Goal: Download file/media

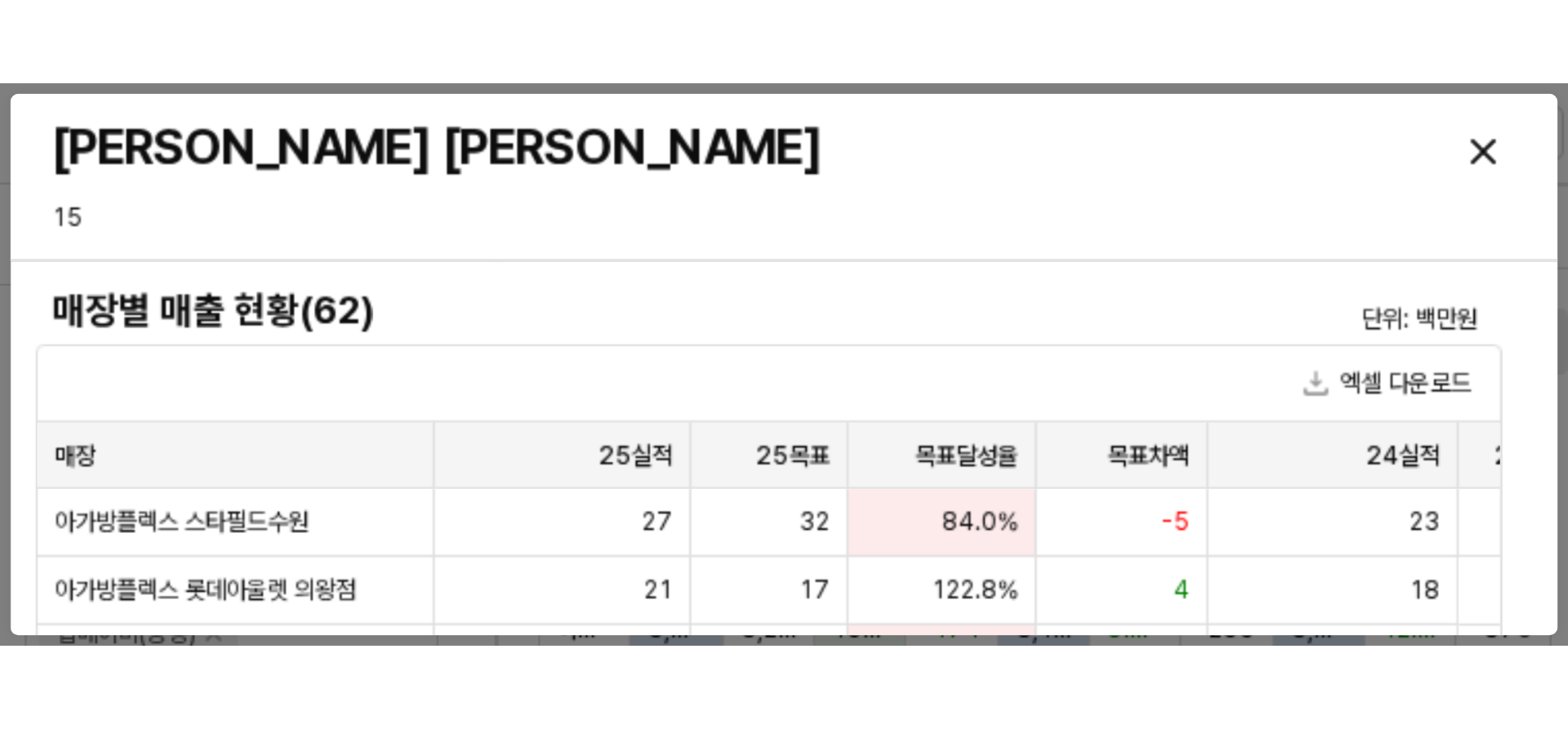
scroll to position [408, 0]
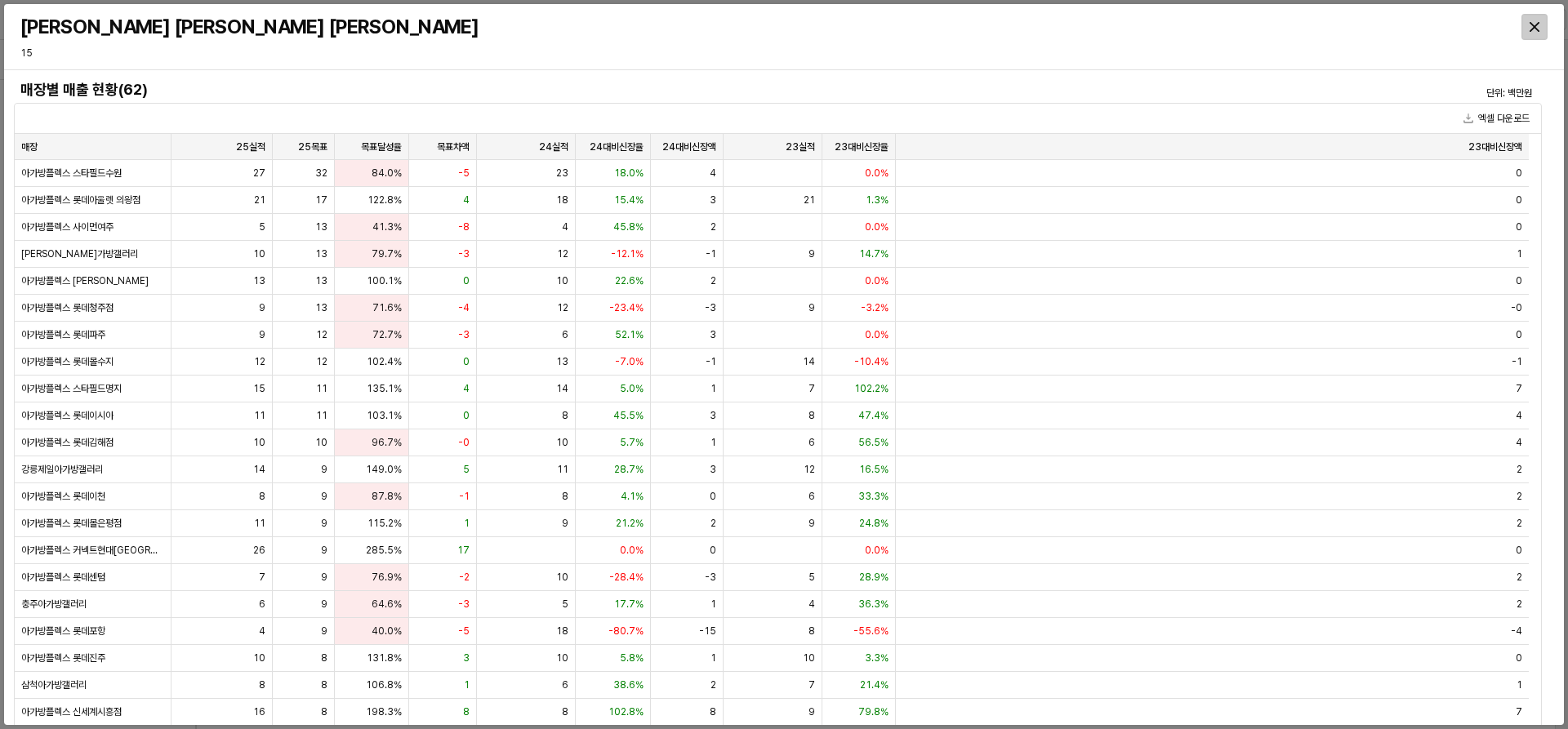
click at [1254, 27] on icon "Close" at bounding box center [1535, 27] width 10 height 10
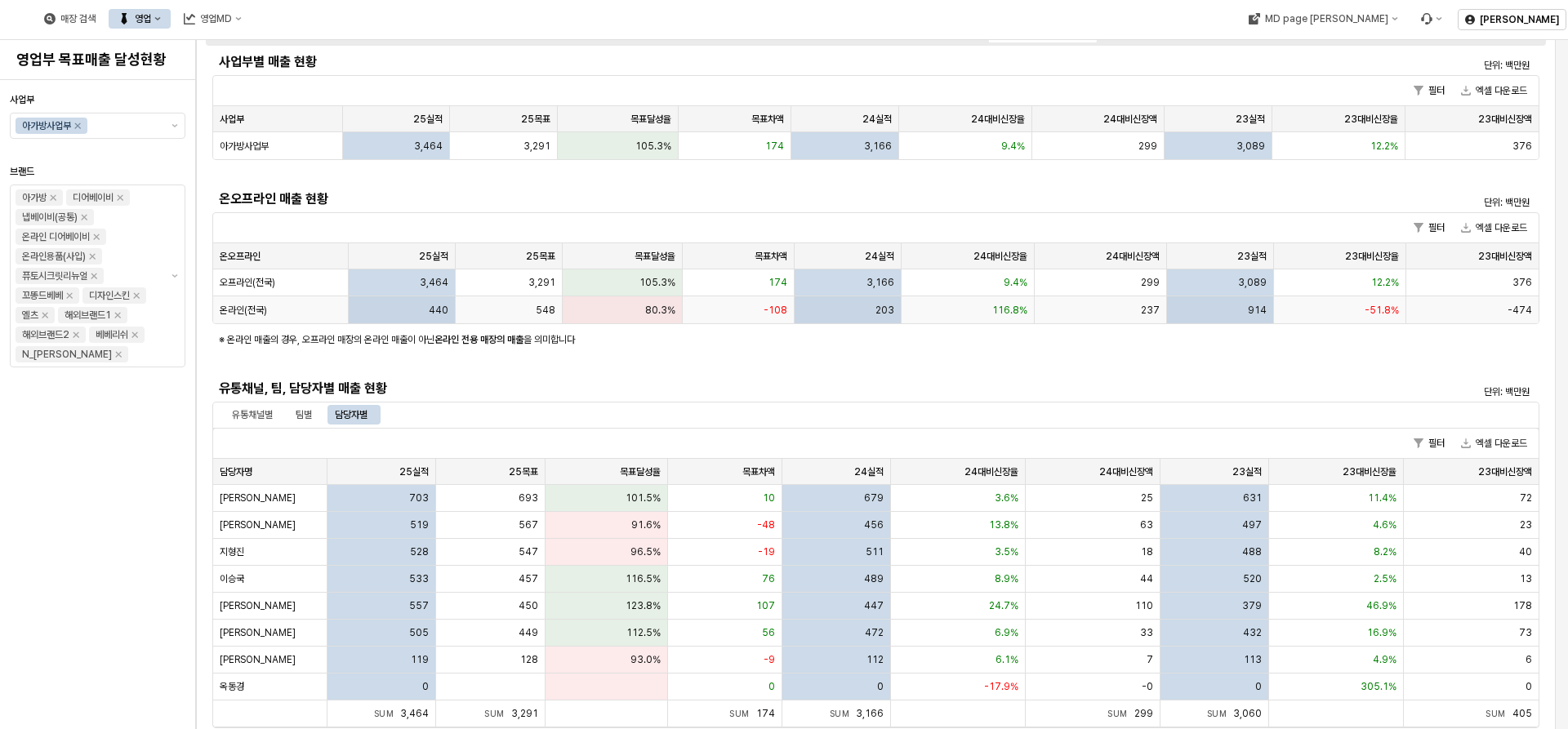
scroll to position [0, 0]
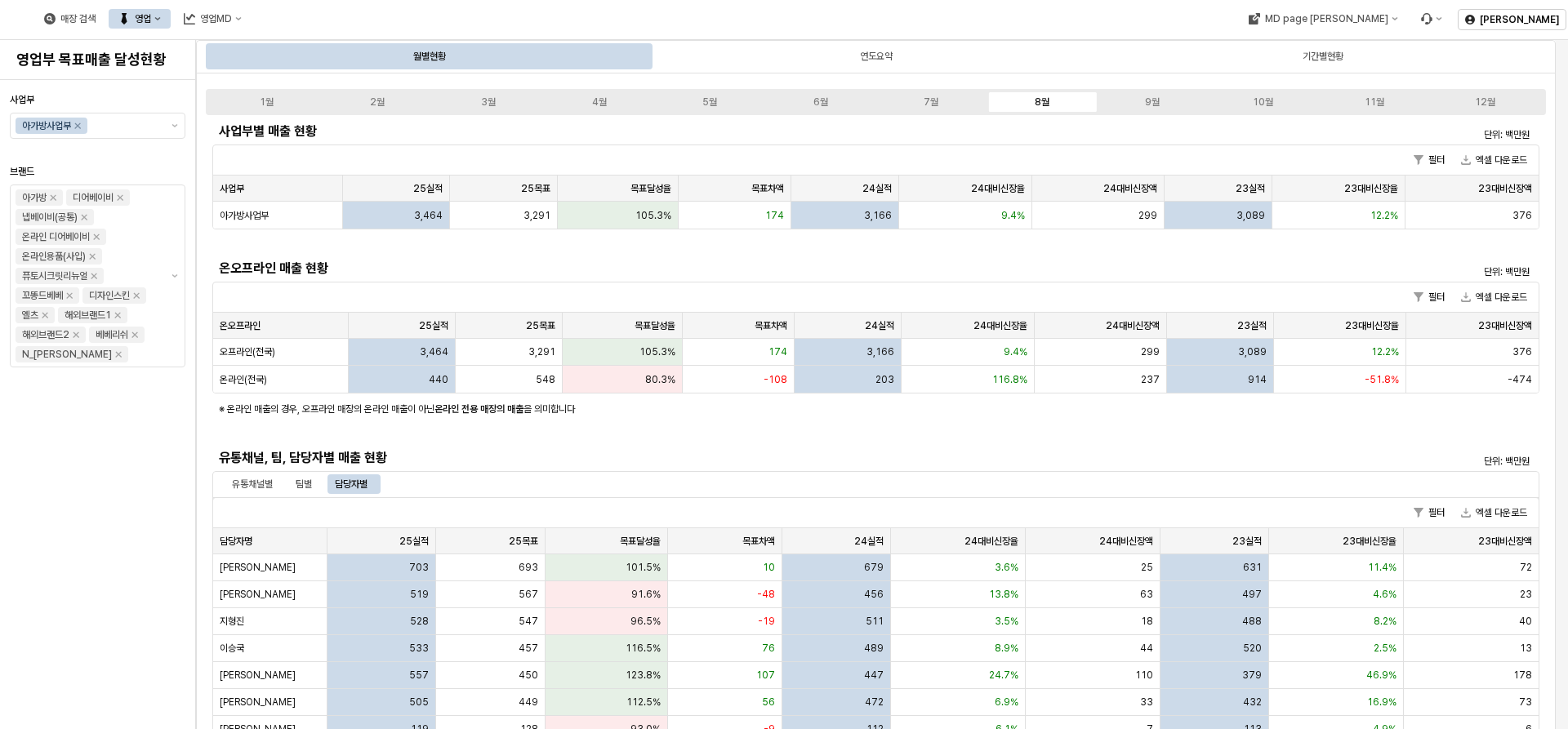
click at [151, 19] on div "영업" at bounding box center [143, 19] width 16 height 12
click at [641, 14] on div "매장 검색 영업 영업MD" at bounding box center [636, 19] width 1272 height 35
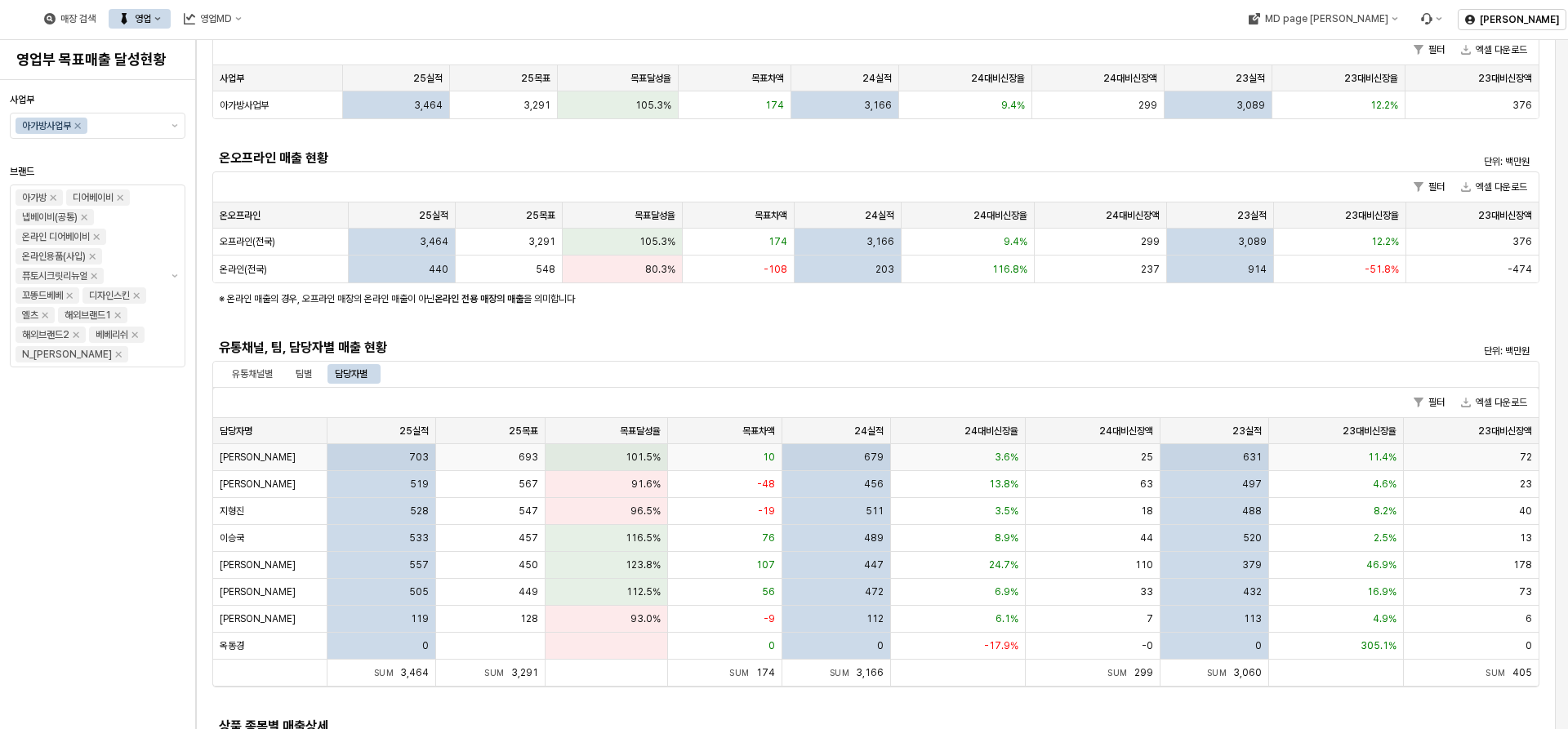
scroll to position [327, 0]
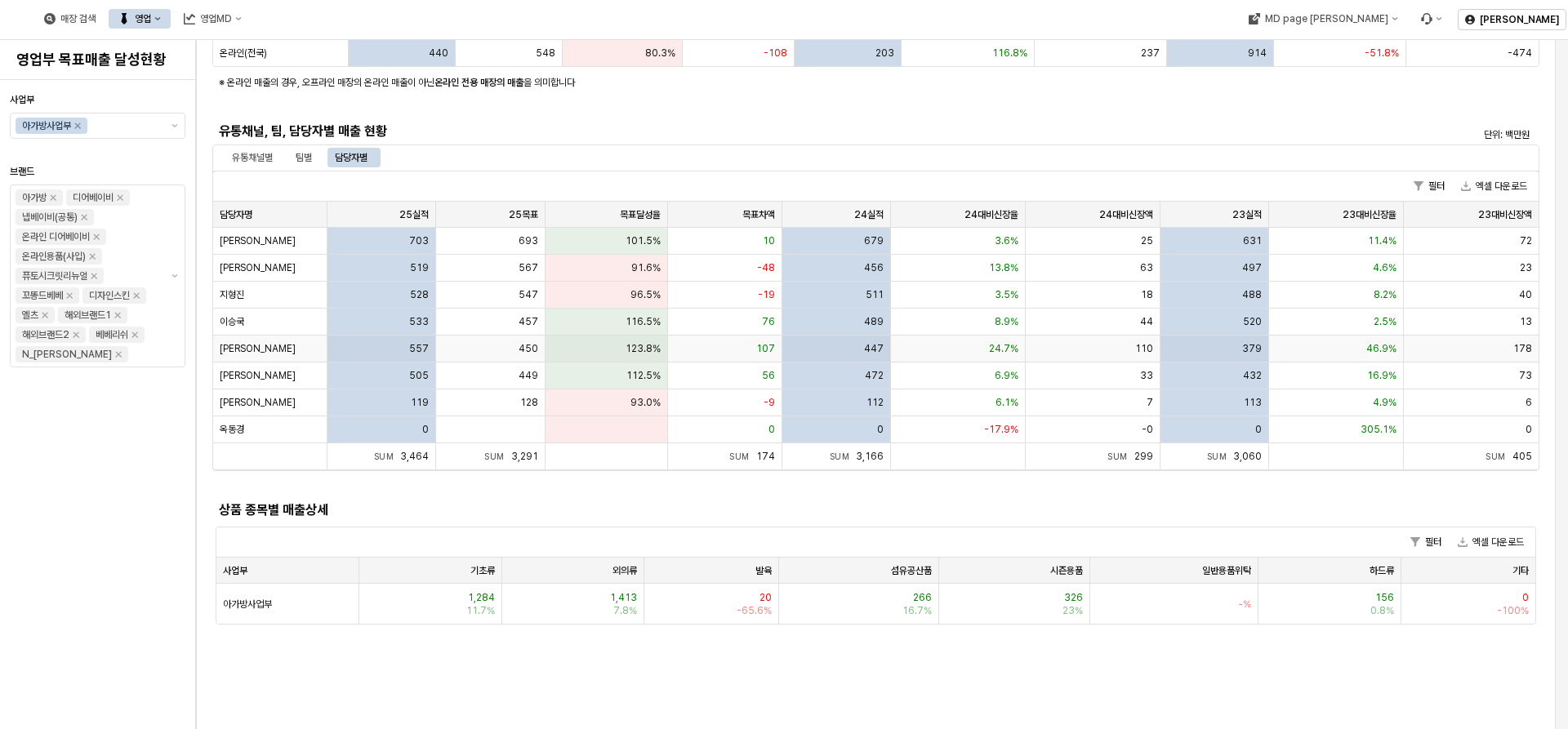
click at [263, 339] on div "[PERSON_NAME]" at bounding box center [270, 349] width 114 height 27
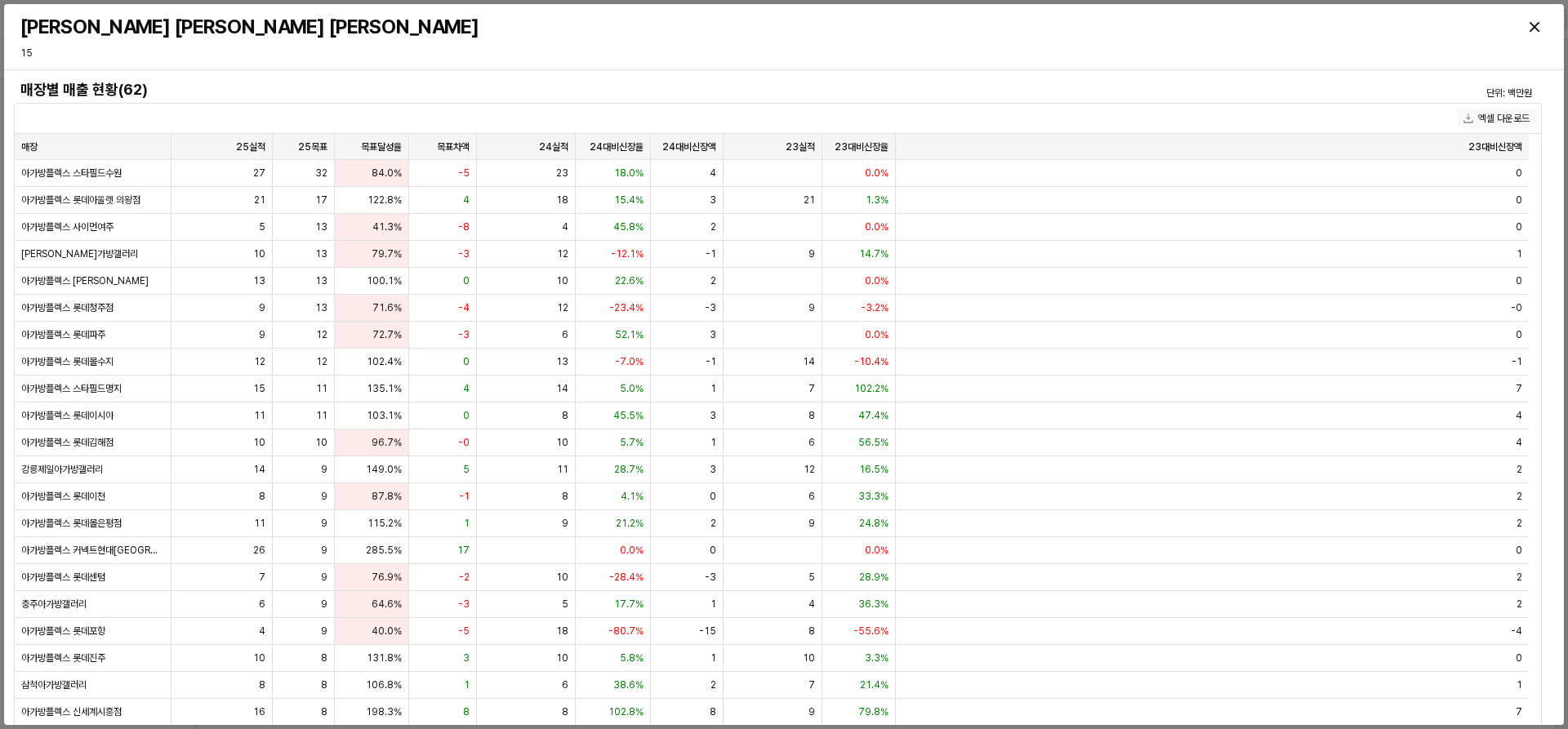
click at [1254, 113] on button "엑셀 다운로드" at bounding box center [1497, 118] width 79 height 19
click at [1254, 21] on div "Close" at bounding box center [1534, 26] width 24 height 24
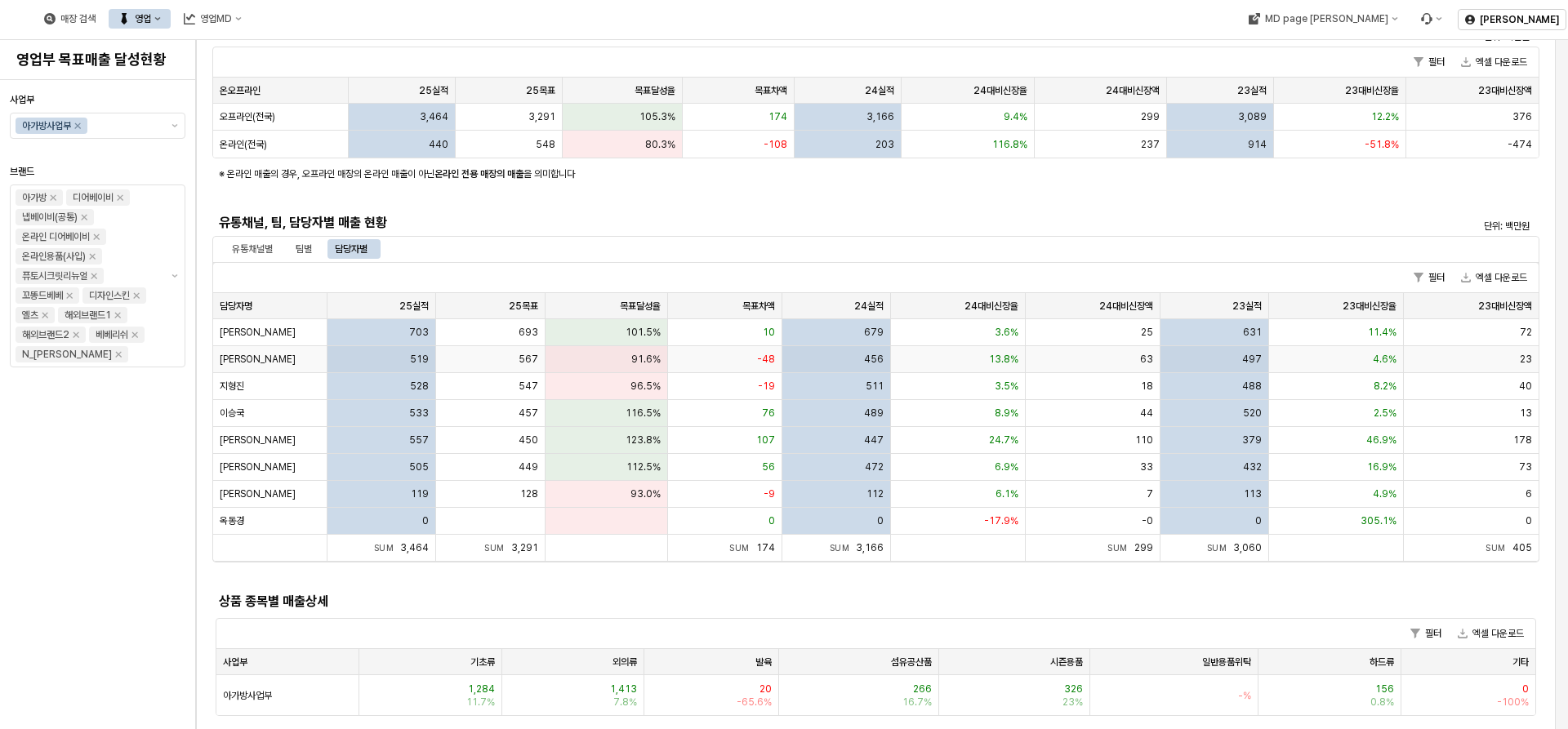
scroll to position [245, 0]
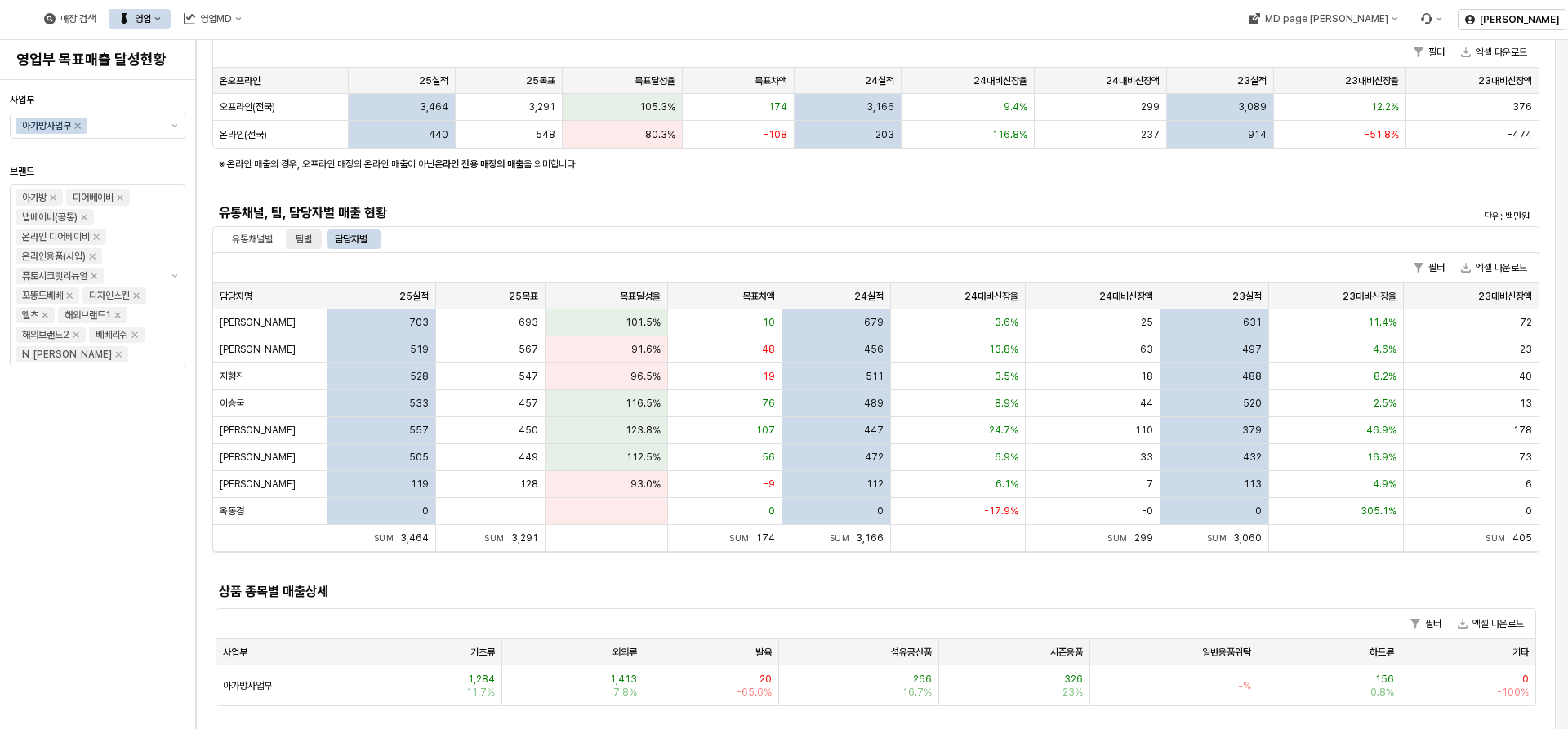
click at [297, 235] on div "팀별" at bounding box center [303, 239] width 16 height 19
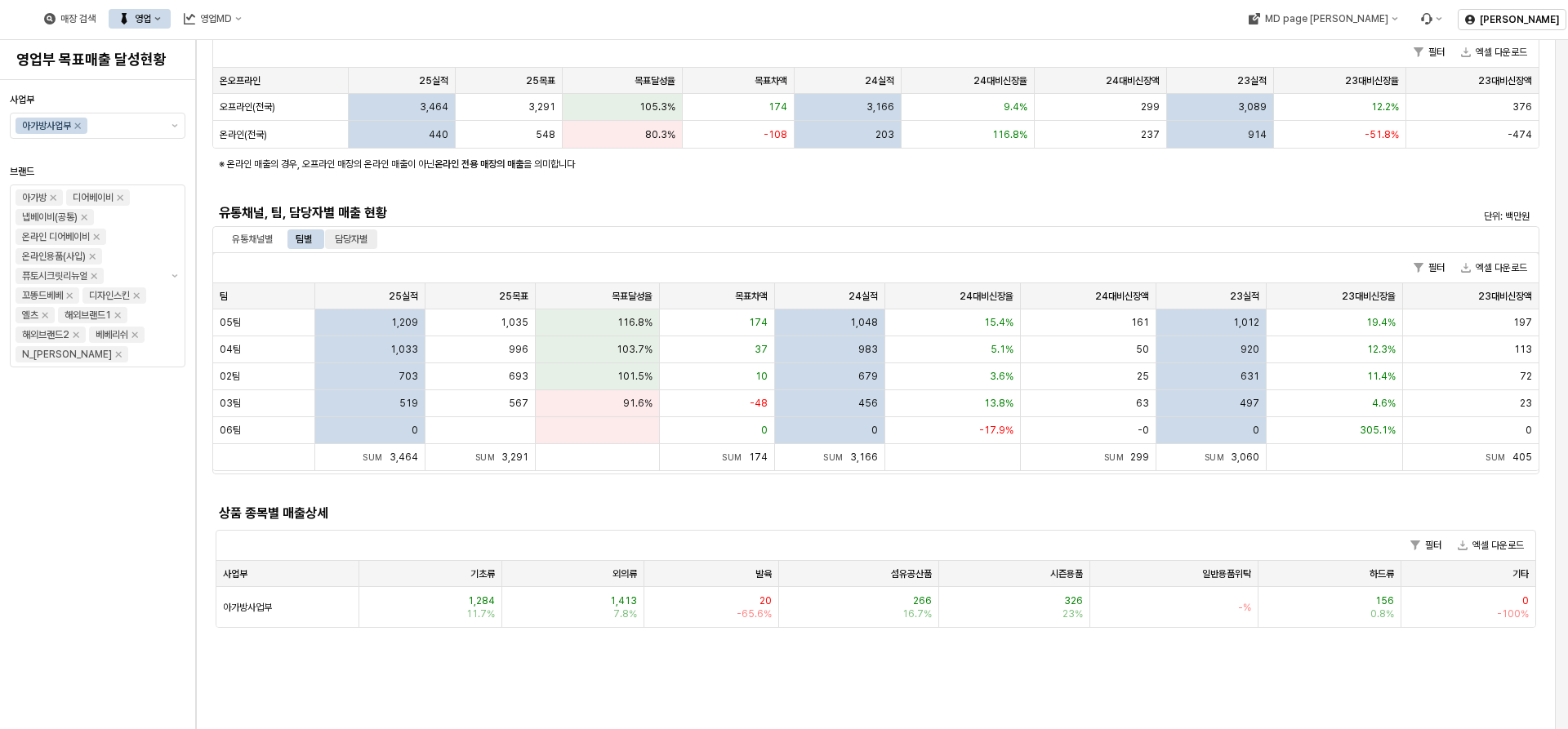
click at [357, 237] on div "담당자별" at bounding box center [351, 239] width 33 height 19
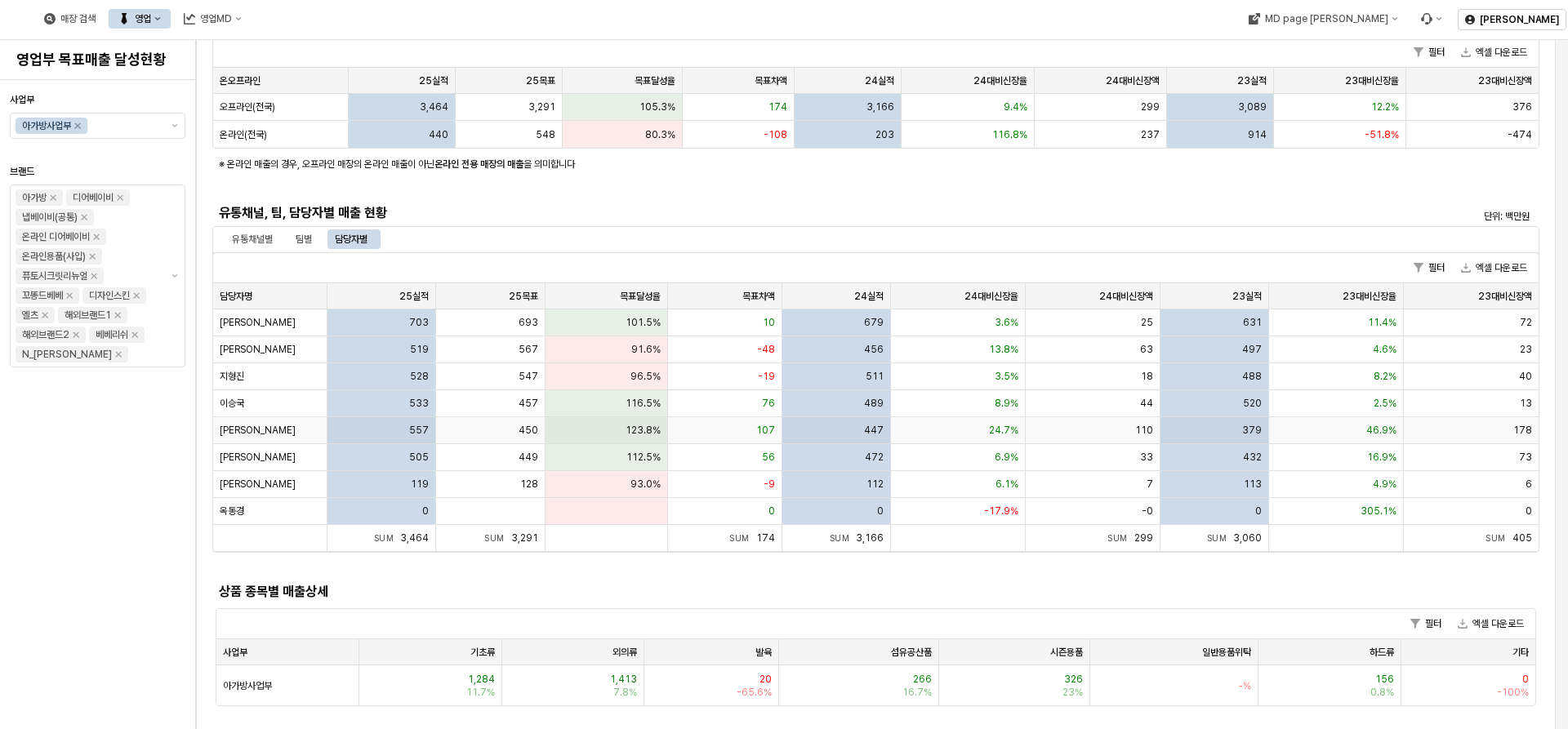
click at [393, 429] on div "557" at bounding box center [383, 431] width 110 height 27
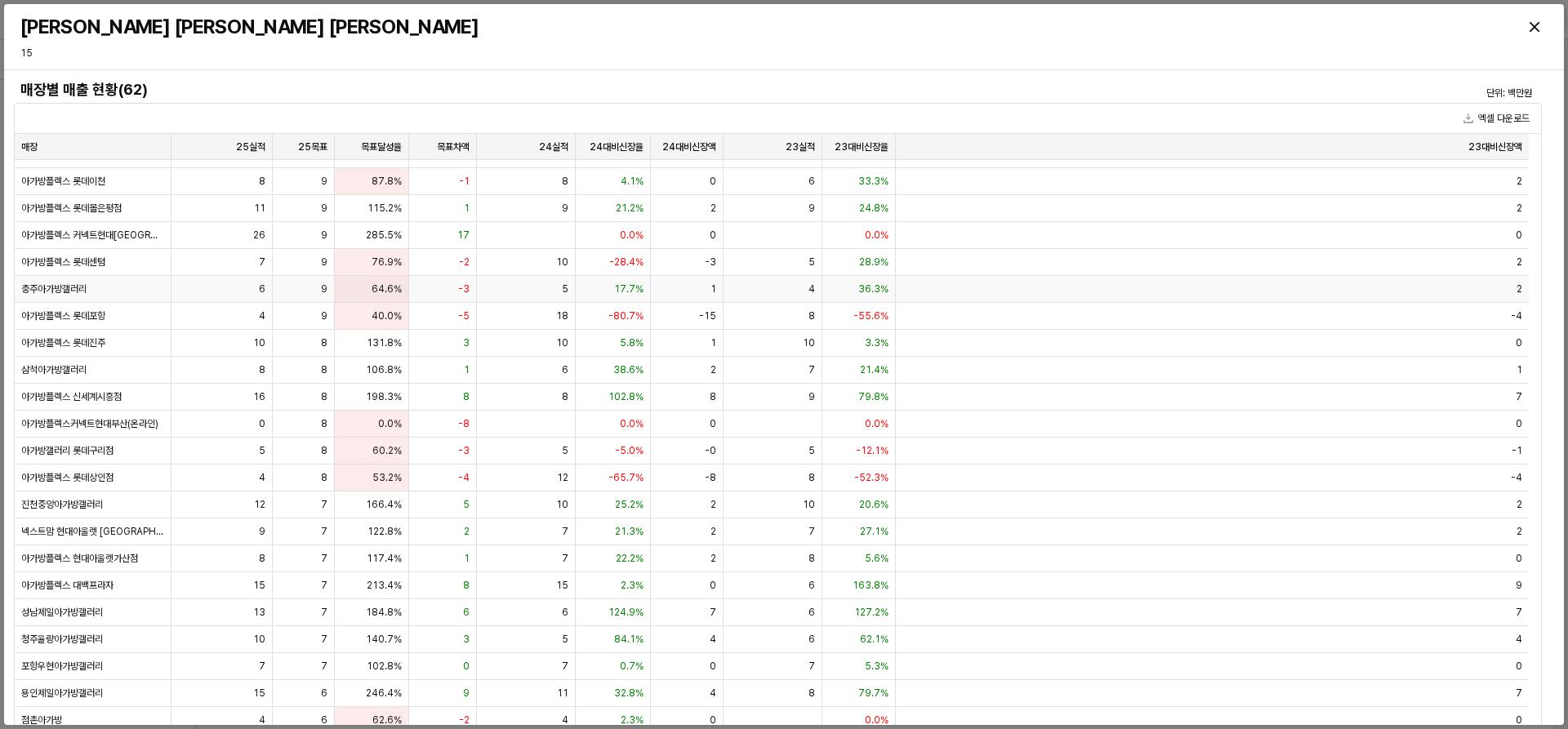
scroll to position [0, 0]
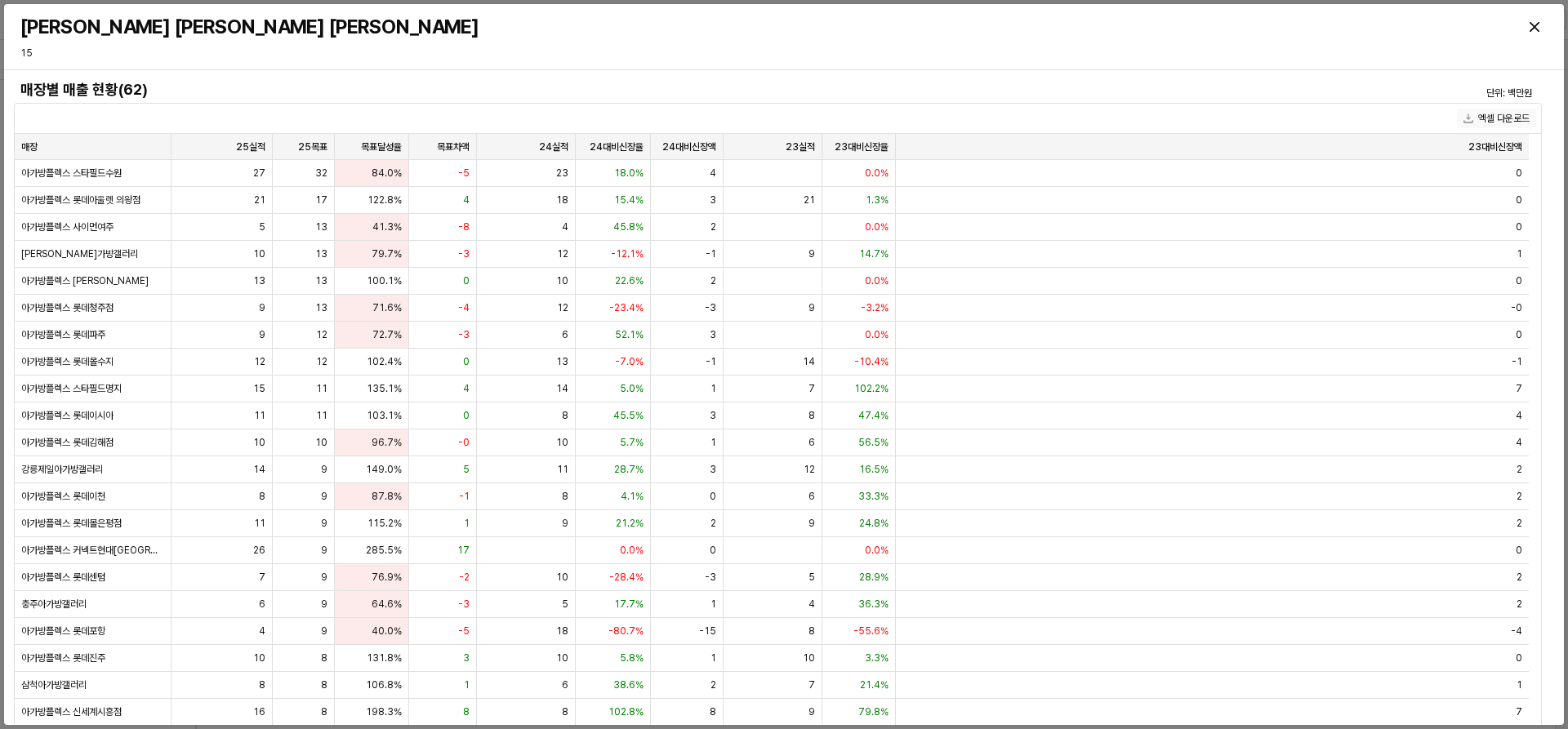
click at [1254, 115] on button "엑셀 다운로드" at bounding box center [1497, 118] width 79 height 19
